Goal: Task Accomplishment & Management: Complete application form

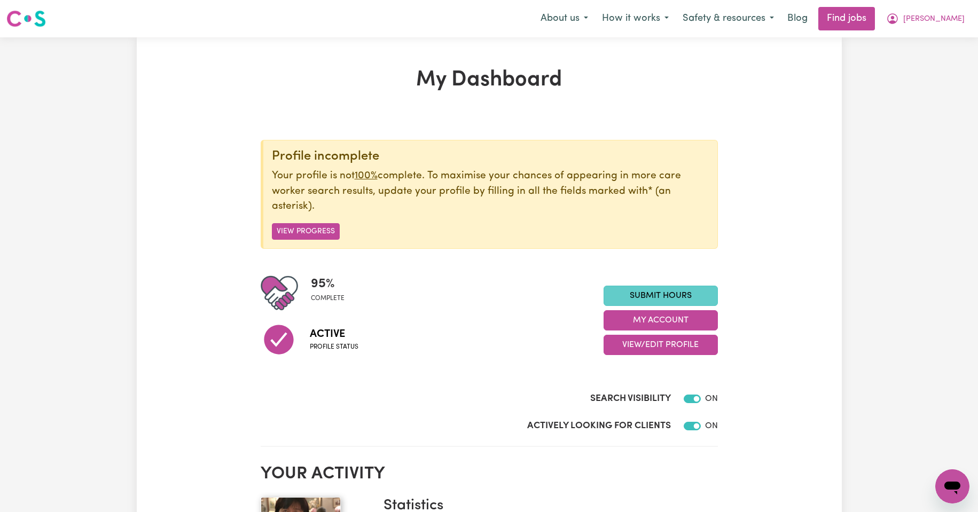
click at [650, 298] on link "Submit Hours" at bounding box center [660, 296] width 114 height 20
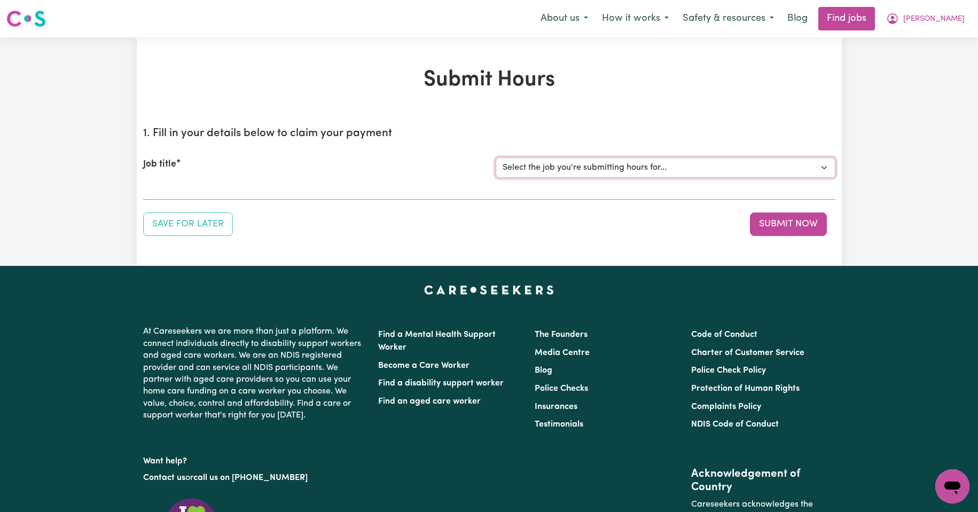
click at [826, 168] on select "Select the job you're submitting hours for... [Kishore Hands Of Care] Support W…" at bounding box center [665, 168] width 340 height 20
select select "14320"
click at [495, 158] on select "Select the job you're submitting hours for... [Kishore Hands Of Care] Support W…" at bounding box center [665, 168] width 340 height 20
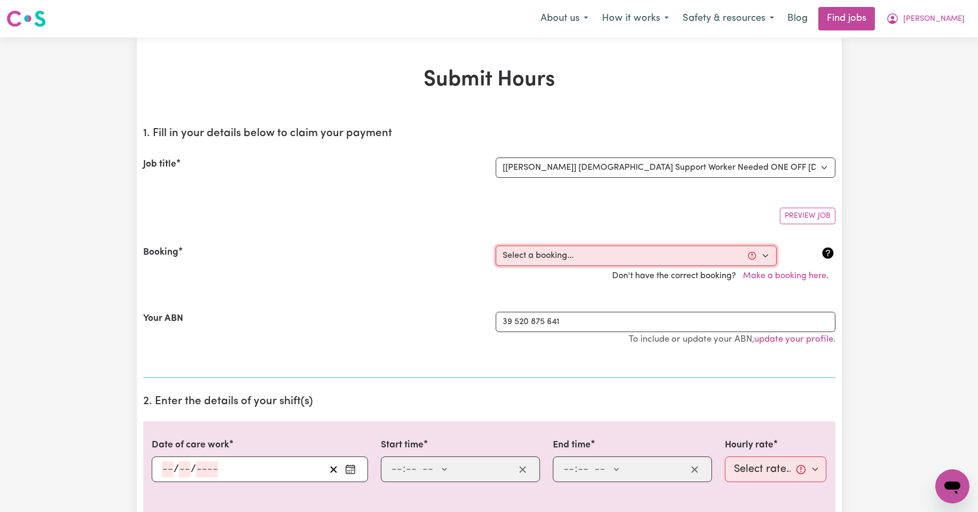
click at [764, 255] on select "Select a booking... [DATE] 08:00am to 09:30am (ONE-OFF) [DATE] 08:00am to 09:30…" at bounding box center [635, 256] width 281 height 20
select select "354699"
click at [495, 246] on select "Select a booking... [DATE] 08:00am to 09:30am (ONE-OFF) [DATE] 08:00am to 09:30…" at bounding box center [635, 256] width 281 height 20
type input "[DATE]"
type input "29"
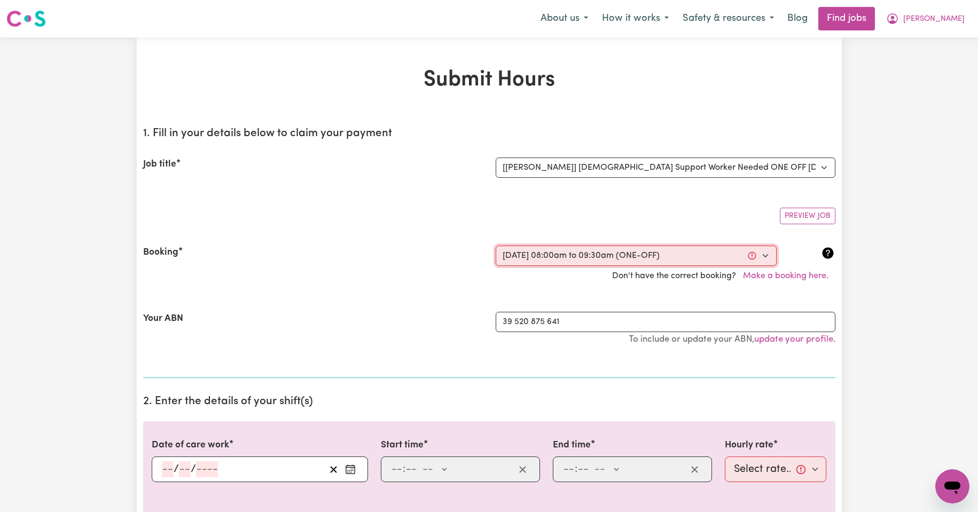
type input "9"
type input "2025"
type input "08:00"
type input "8"
type input "0"
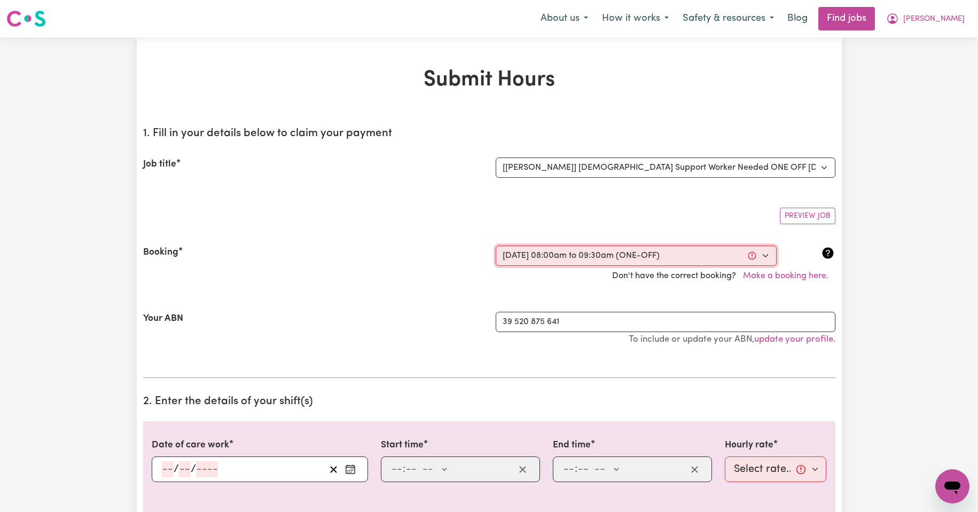
select select "am"
type input "09:30"
type input "9"
type input "30"
select select "am"
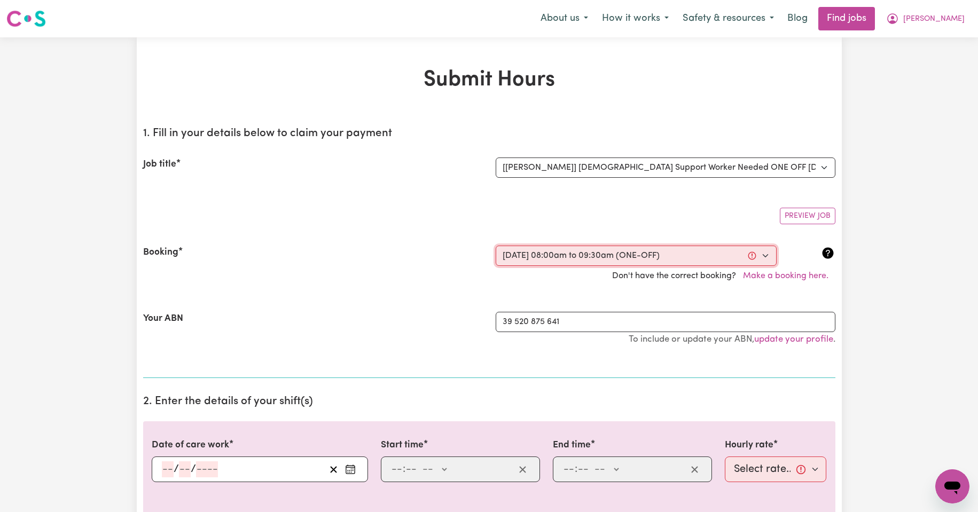
select select "50-Weekday"
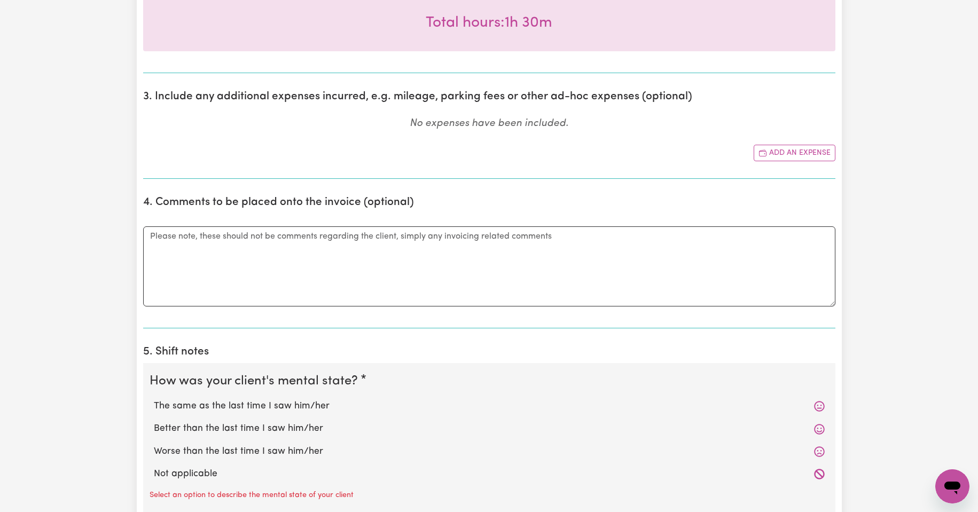
scroll to position [534, 0]
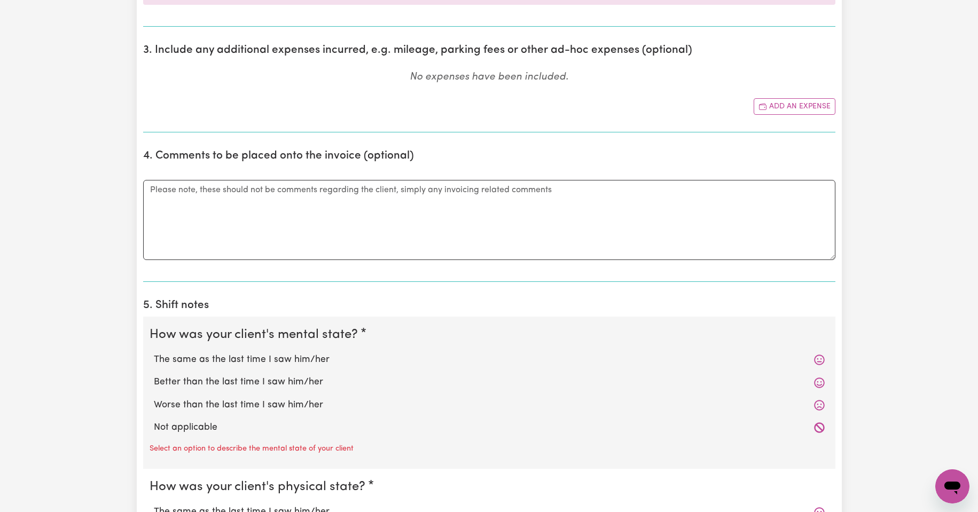
click at [290, 356] on label "The same as the last time I saw him/her" at bounding box center [489, 360] width 671 height 14
click at [154, 353] on input "The same as the last time I saw him/her" at bounding box center [153, 352] width 1 height 1
radio input "true"
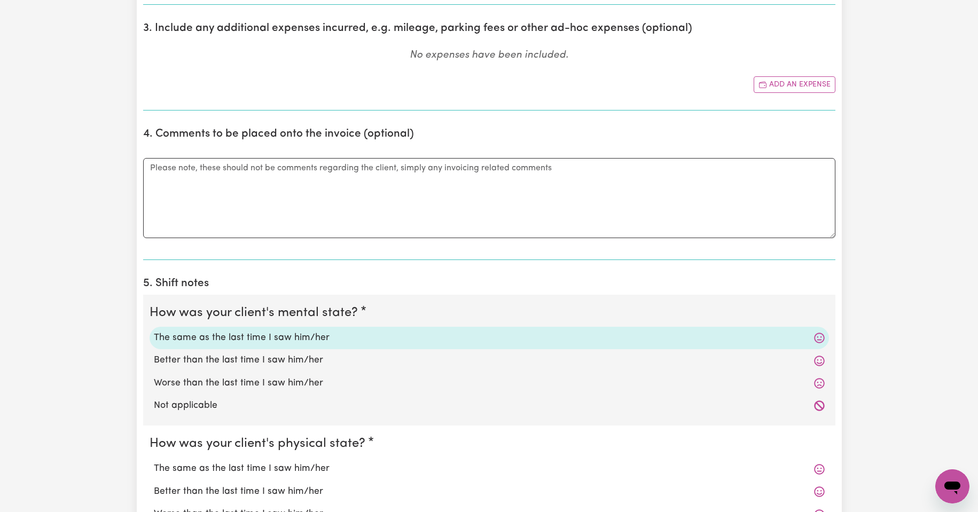
scroll to position [605, 0]
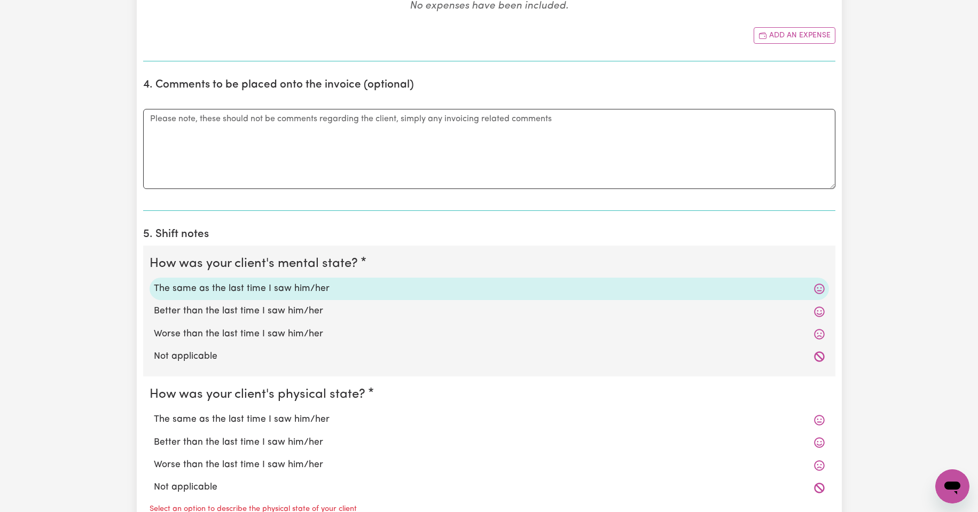
click at [282, 422] on label "The same as the last time I saw him/her" at bounding box center [489, 420] width 671 height 14
click at [154, 413] on input "The same as the last time I saw him/her" at bounding box center [153, 412] width 1 height 1
radio input "true"
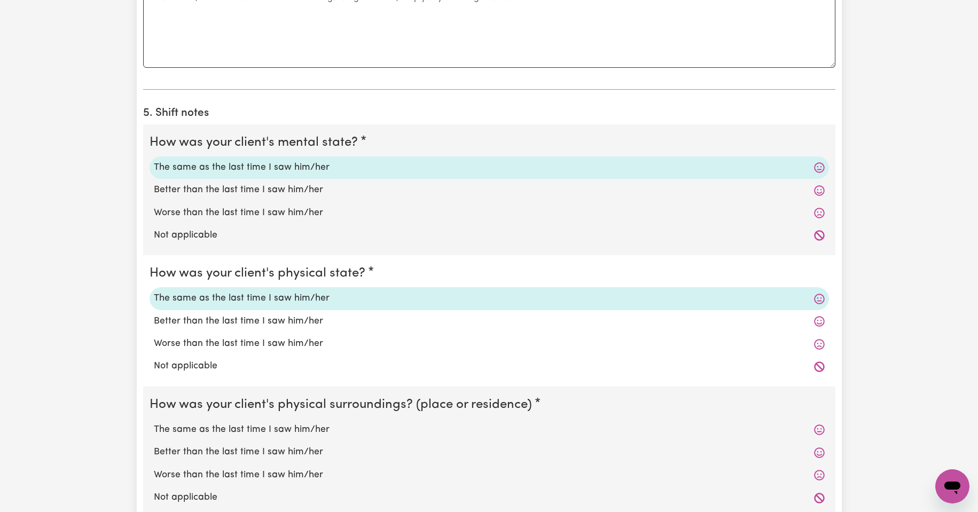
scroll to position [730, 0]
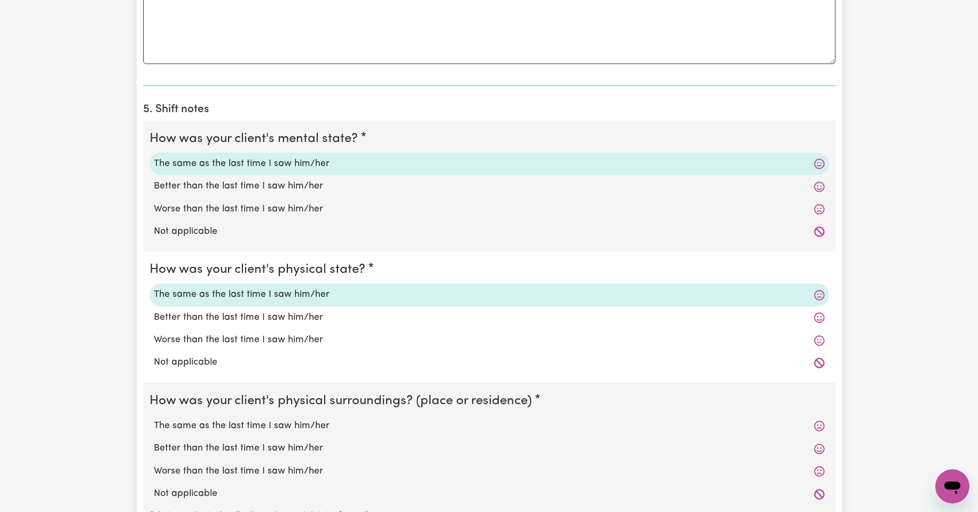
click at [306, 428] on label "The same as the last time I saw him/her" at bounding box center [489, 426] width 671 height 14
click at [154, 419] on input "The same as the last time I saw him/her" at bounding box center [153, 419] width 1 height 1
radio input "true"
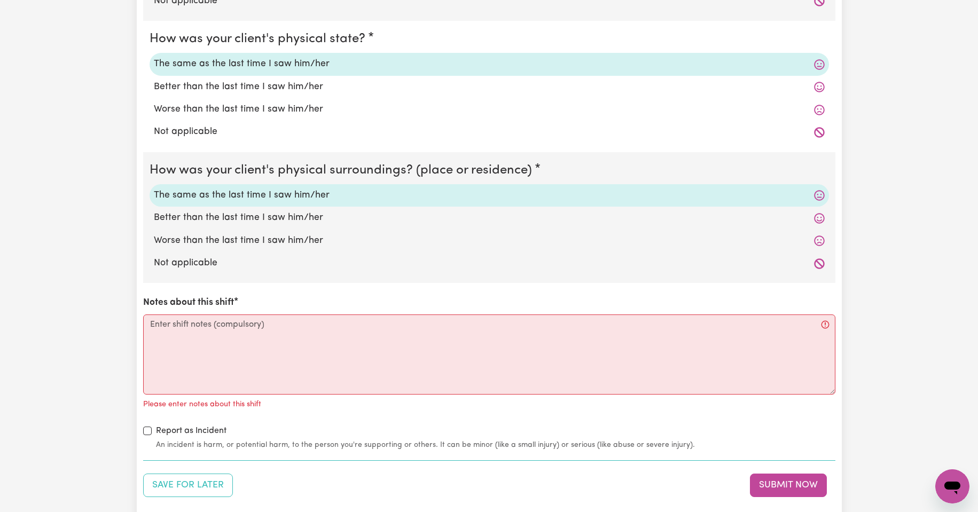
scroll to position [961, 0]
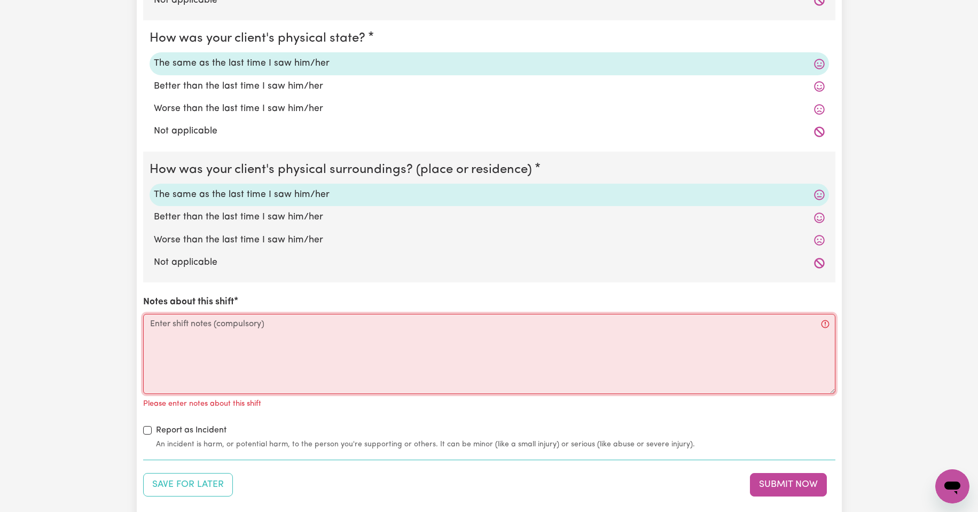
click at [172, 323] on textarea "Notes about this shift" at bounding box center [489, 354] width 692 height 80
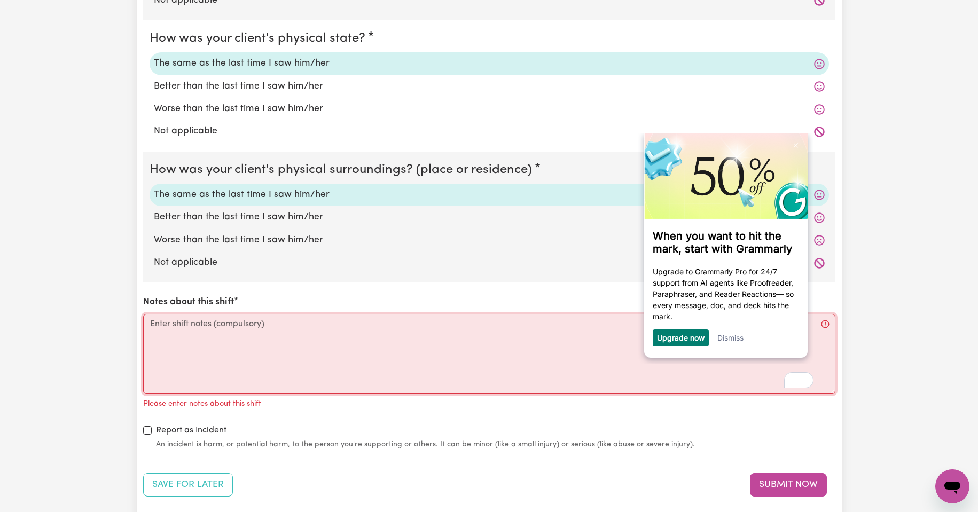
scroll to position [0, 0]
click at [199, 110] on label "Worse than the last time I saw him/her" at bounding box center [489, 109] width 671 height 14
click at [154, 102] on input "Worse than the last time I saw him/her" at bounding box center [153, 101] width 1 height 1
radio input "true"
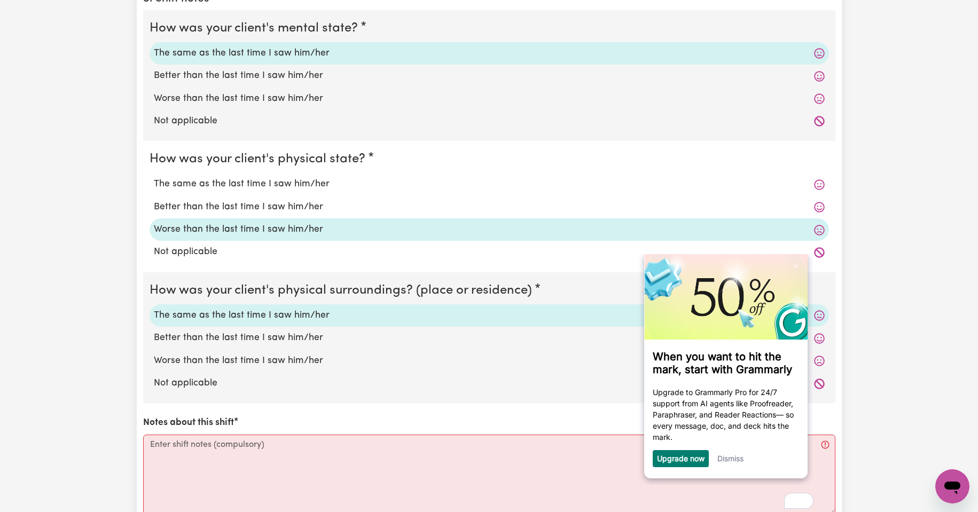
scroll to position [837, 0]
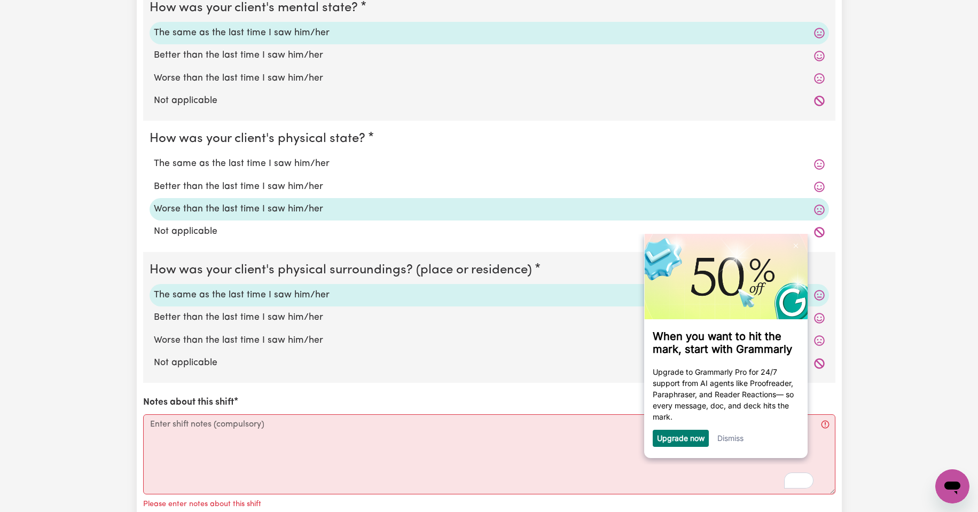
scroll to position [872, 0]
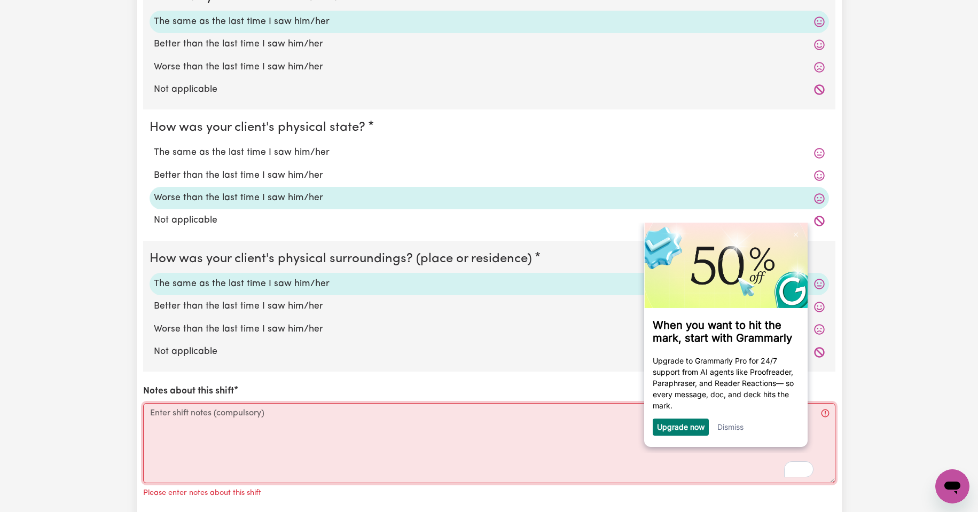
click at [177, 416] on textarea "Notes about this shift" at bounding box center [489, 443] width 692 height 80
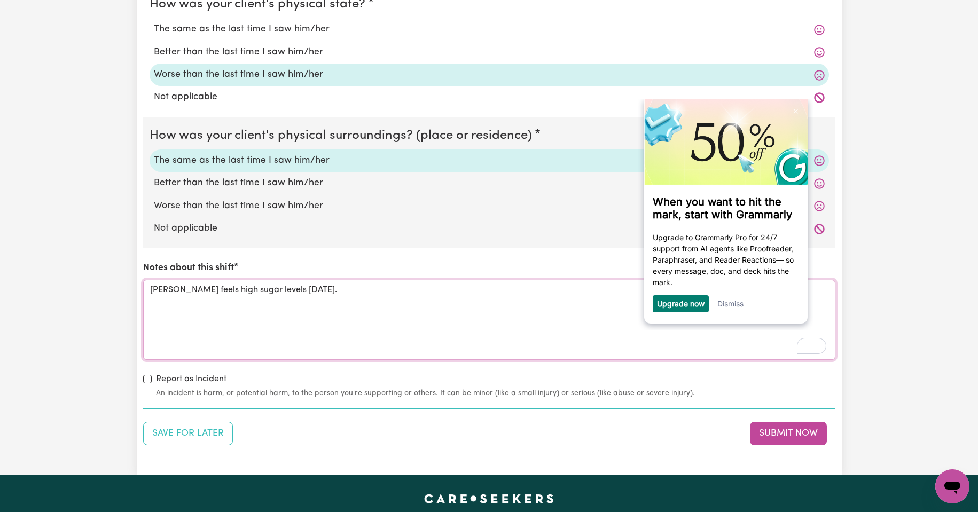
scroll to position [1032, 0]
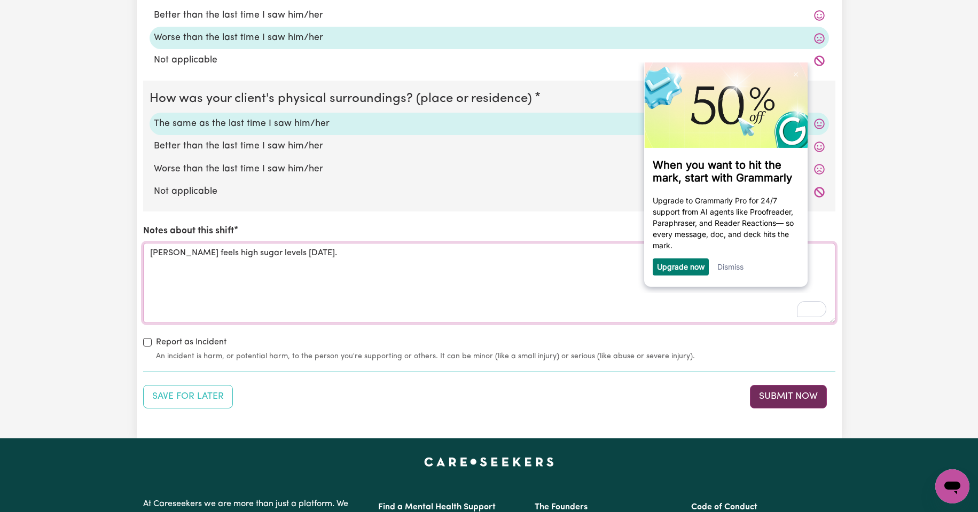
type textarea "[PERSON_NAME] feels high sugar levels [DATE]."
click at [783, 393] on button "Submit Now" at bounding box center [788, 396] width 77 height 23
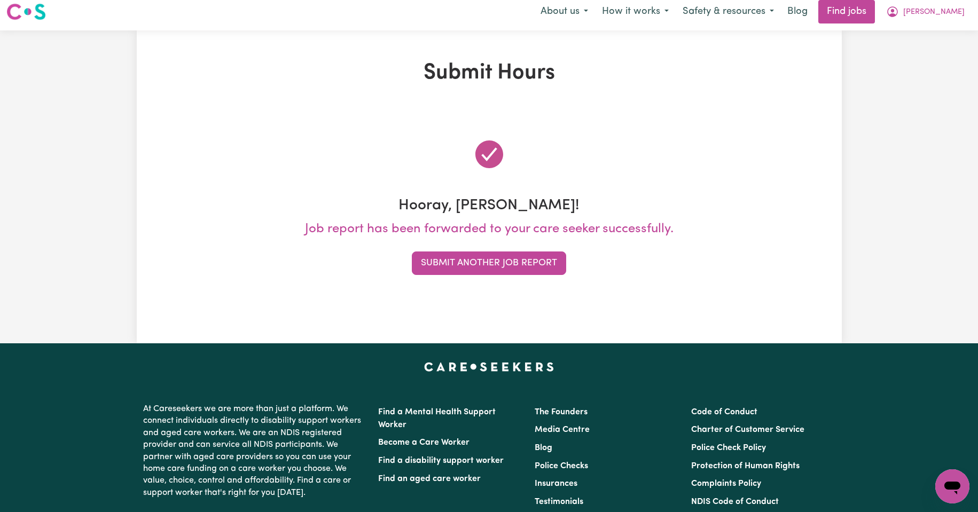
scroll to position [0, 0]
